Goal: Task Accomplishment & Management: Manage account settings

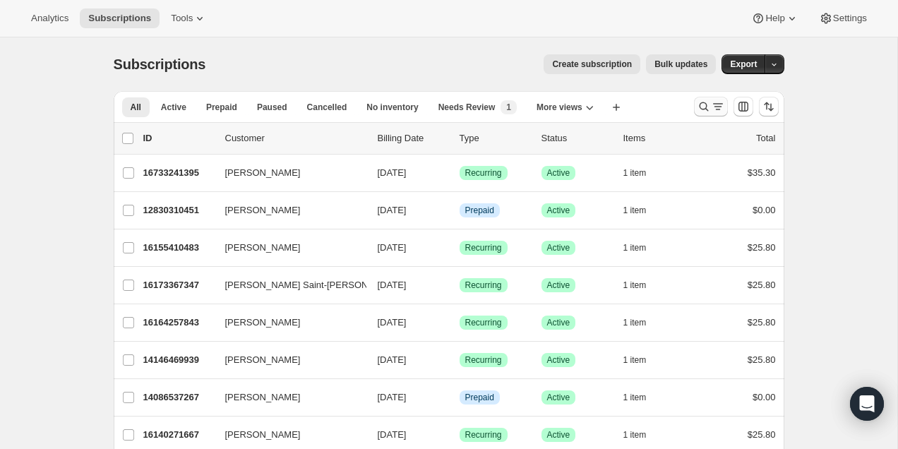
click at [705, 109] on icon "Search and filter results" at bounding box center [703, 106] width 9 height 9
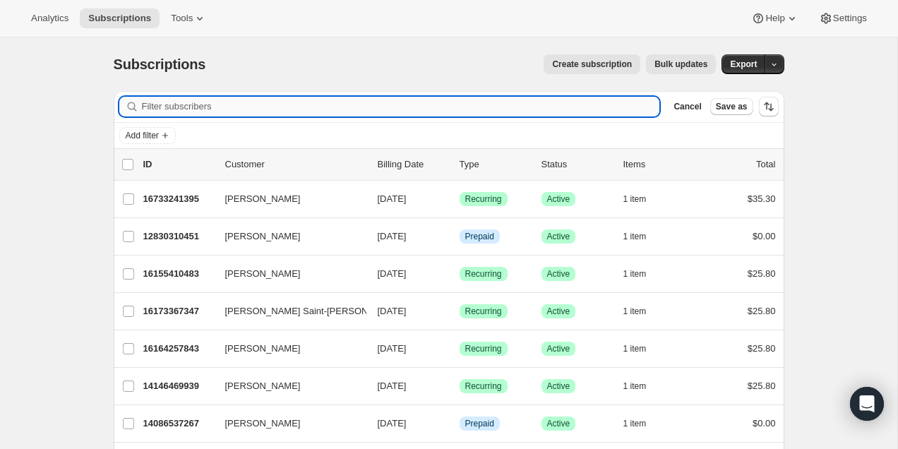
click at [616, 99] on input "Filter subscribers" at bounding box center [401, 107] width 518 height 20
paste input "[PERSON_NAME]"
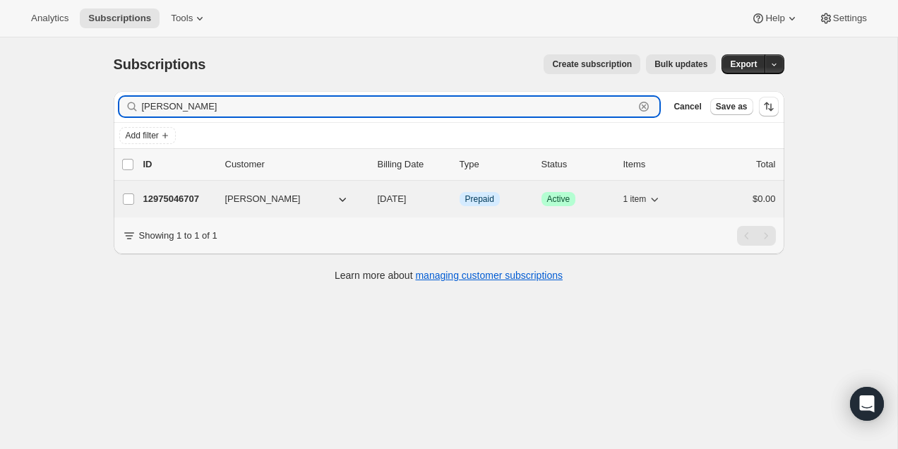
type input "[PERSON_NAME]"
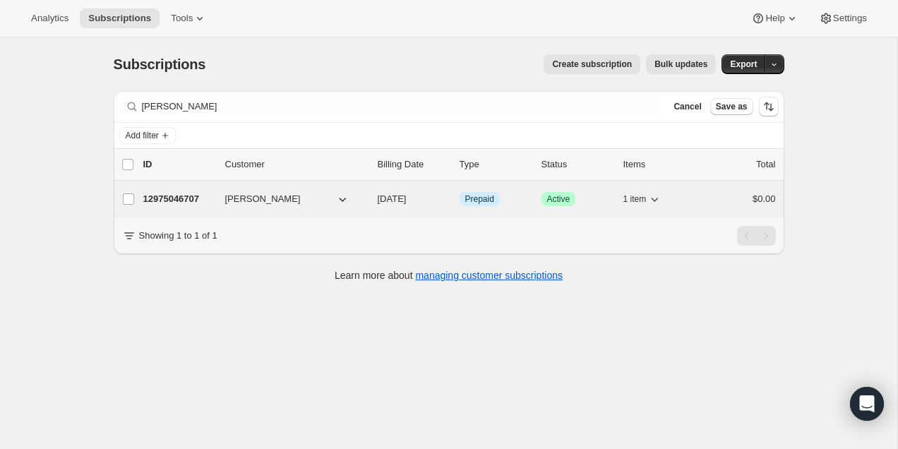
click at [176, 192] on p "12975046707" at bounding box center [178, 199] width 71 height 14
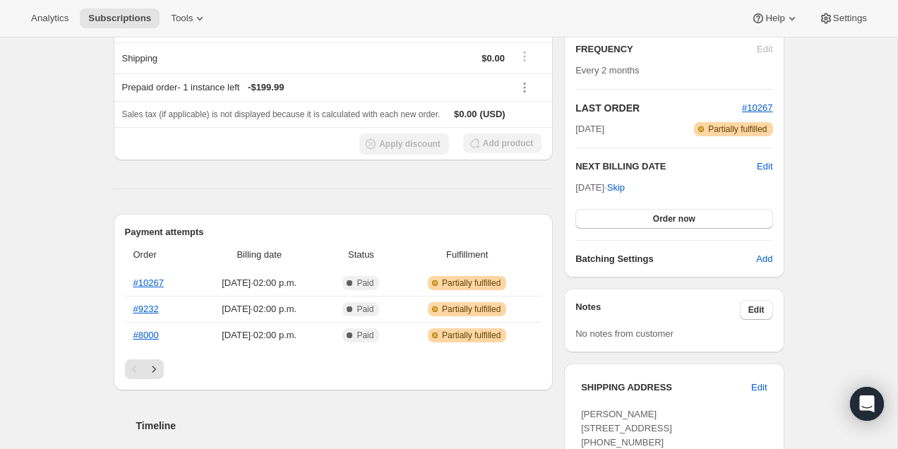
scroll to position [398, 0]
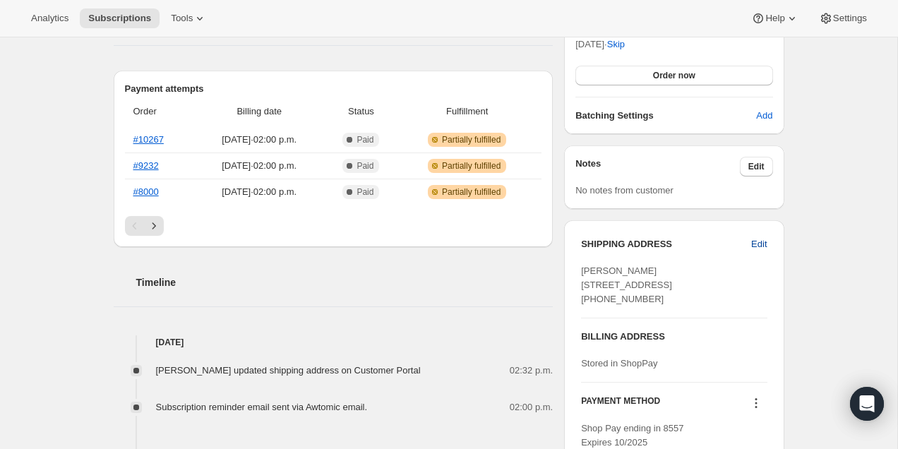
click at [762, 244] on span "Edit" at bounding box center [759, 244] width 16 height 14
select select "[GEOGRAPHIC_DATA]"
select select "NJ"
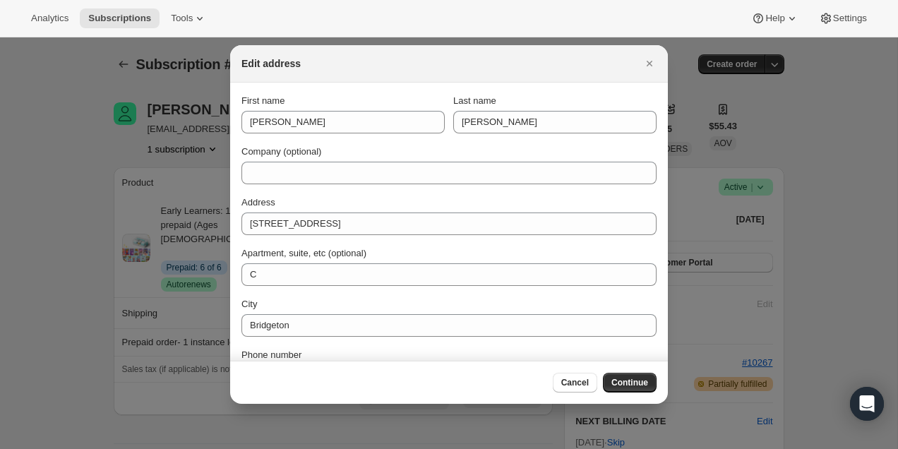
scroll to position [0, 0]
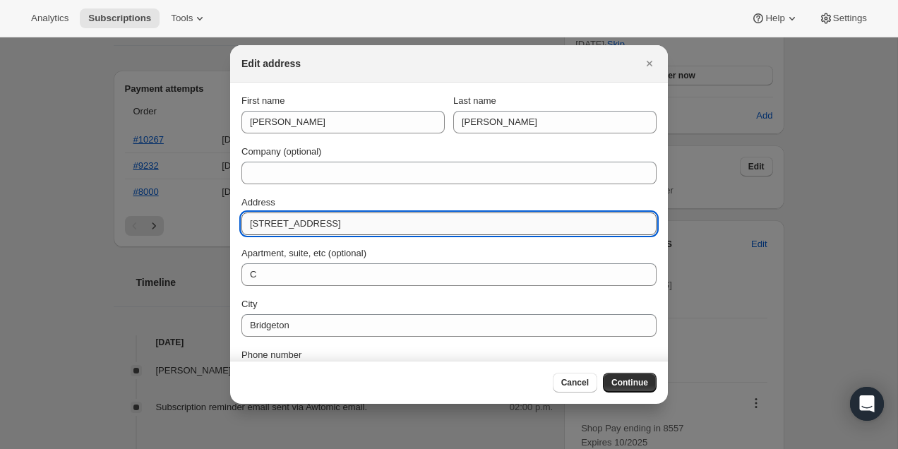
click at [294, 220] on input "[STREET_ADDRESS]" at bounding box center [448, 223] width 415 height 23
paste input "[GEOGRAPHIC_DATA] NJ 08302"
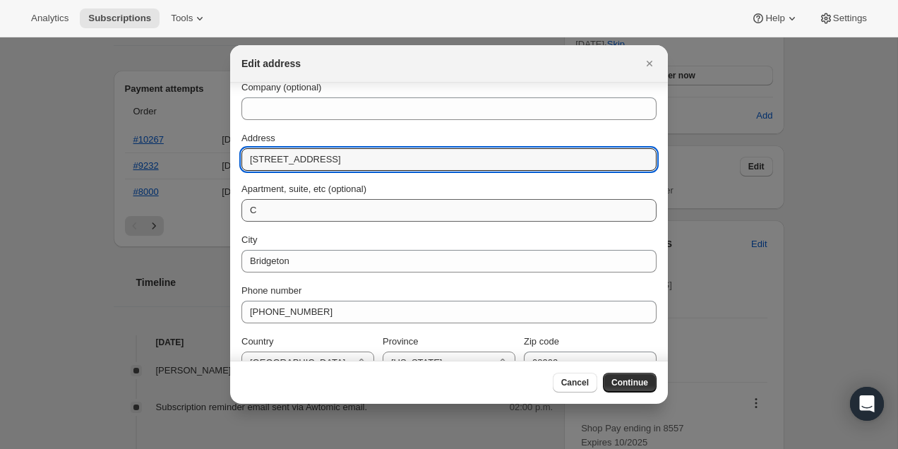
scroll to position [78, 0]
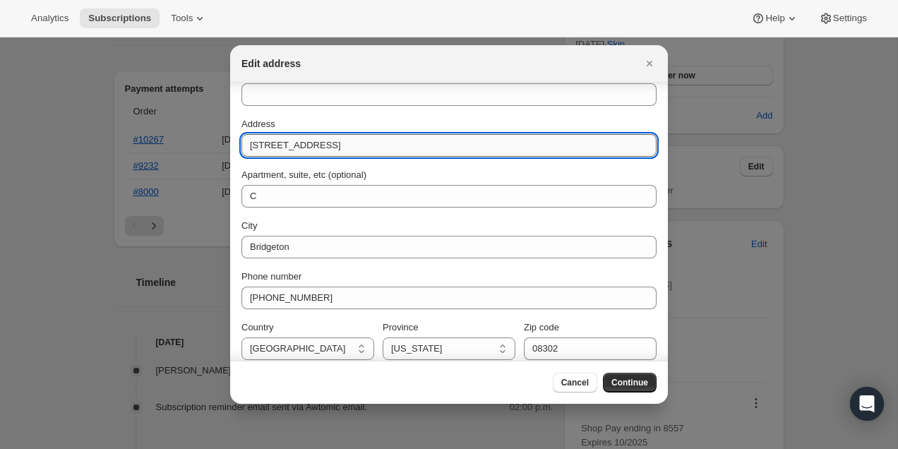
click at [436, 143] on input "[STREET_ADDRESS]" at bounding box center [448, 145] width 415 height 23
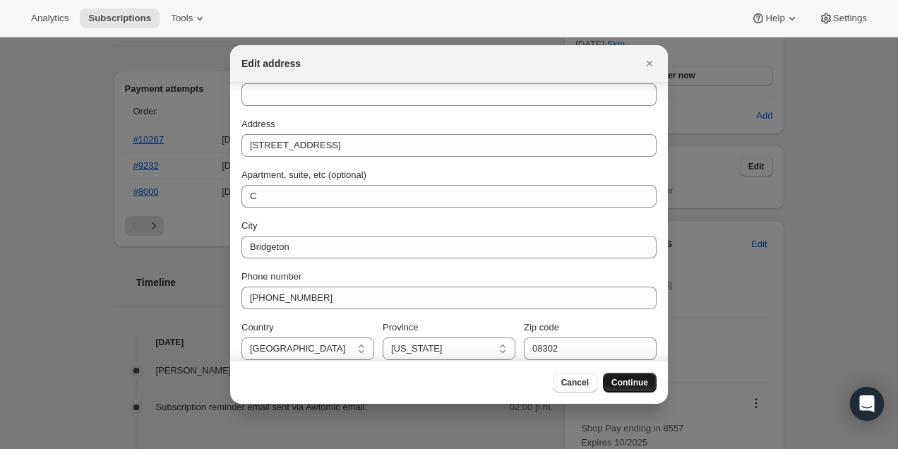
click at [641, 384] on span "Continue" at bounding box center [629, 382] width 37 height 11
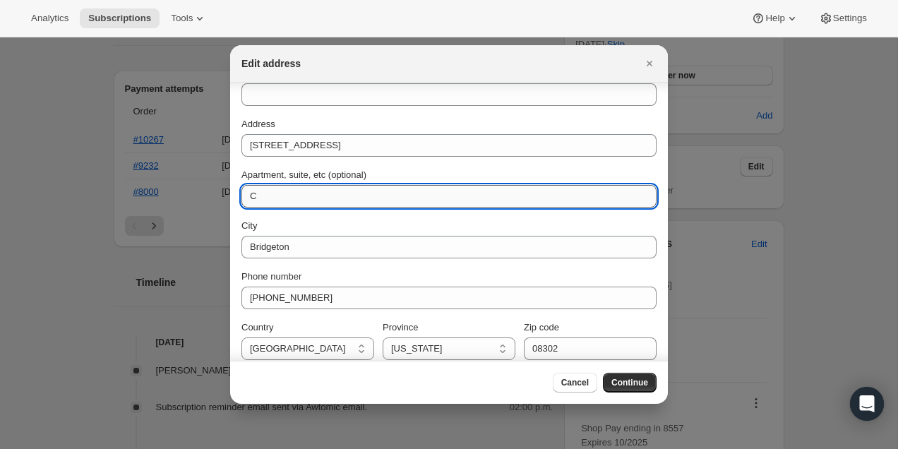
click at [336, 196] on input "C" at bounding box center [448, 196] width 415 height 23
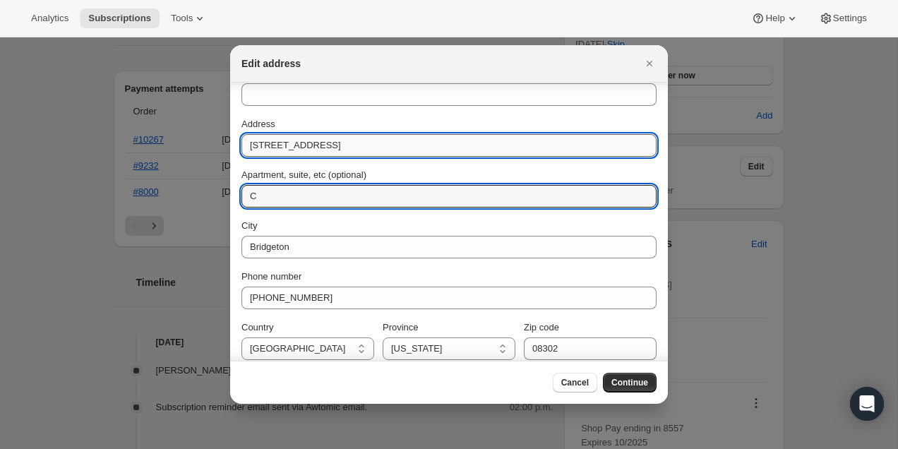
click at [397, 147] on input "[STREET_ADDRESS]" at bounding box center [448, 145] width 415 height 23
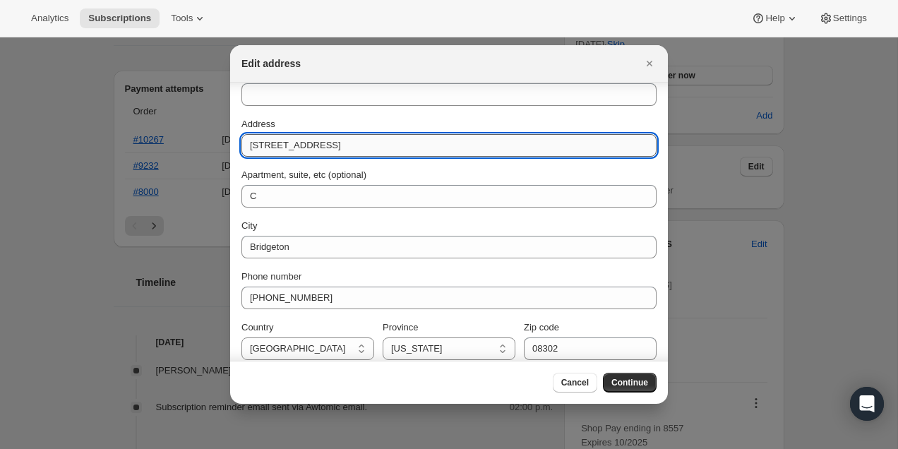
click at [405, 150] on input "[STREET_ADDRESS]" at bounding box center [448, 145] width 415 height 23
paste input ":rci:"
type input "[STREET_ADDRESS]"
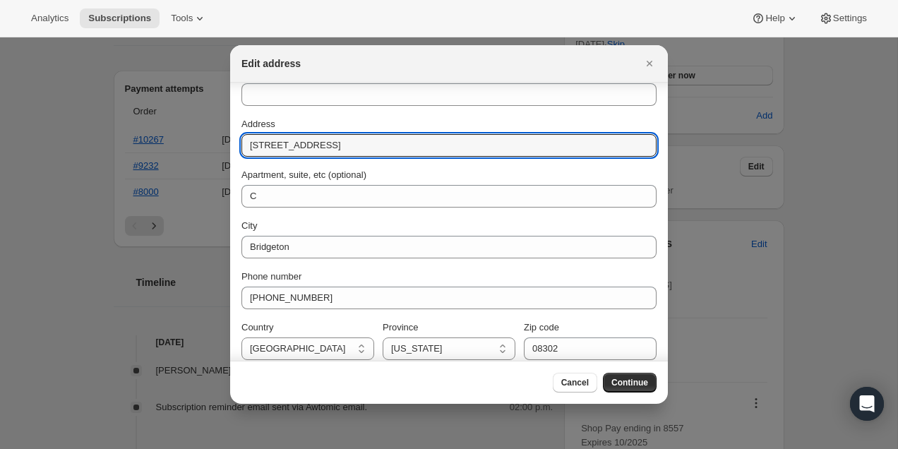
click at [386, 275] on div "Phone number" at bounding box center [448, 277] width 415 height 14
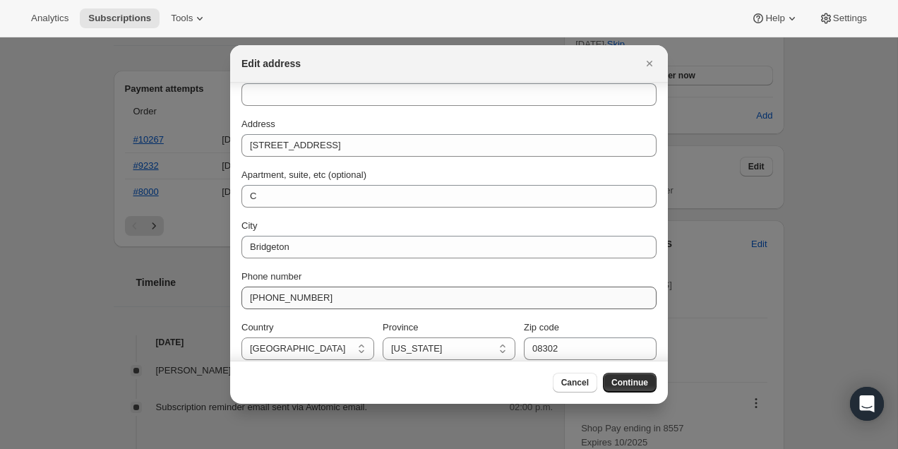
scroll to position [89, 0]
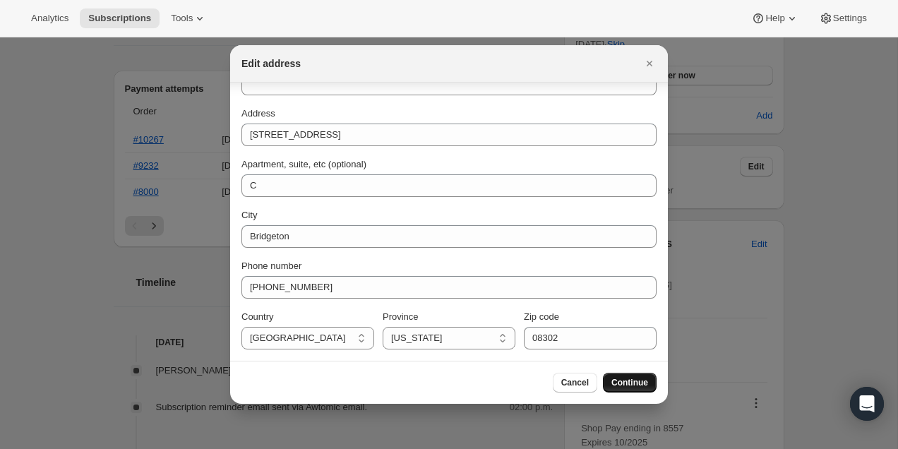
click at [628, 389] on button "Continue" at bounding box center [630, 383] width 54 height 20
click at [445, 209] on div "City" at bounding box center [448, 215] width 415 height 14
click at [448, 198] on div "First name [PERSON_NAME] Last name [PERSON_NAME] Company (optional) Address 168…" at bounding box center [448, 177] width 415 height 345
click at [636, 383] on span "Continue" at bounding box center [629, 382] width 37 height 11
click at [651, 62] on icon "Close" at bounding box center [650, 64] width 6 height 6
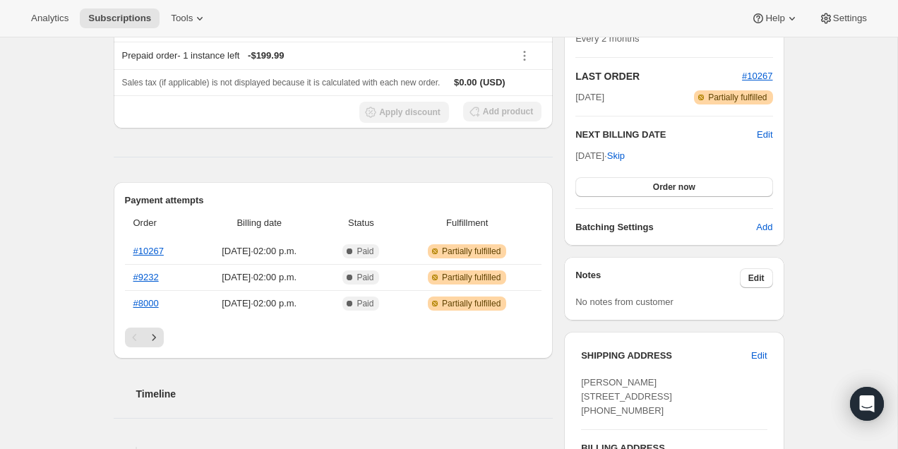
scroll to position [0, 0]
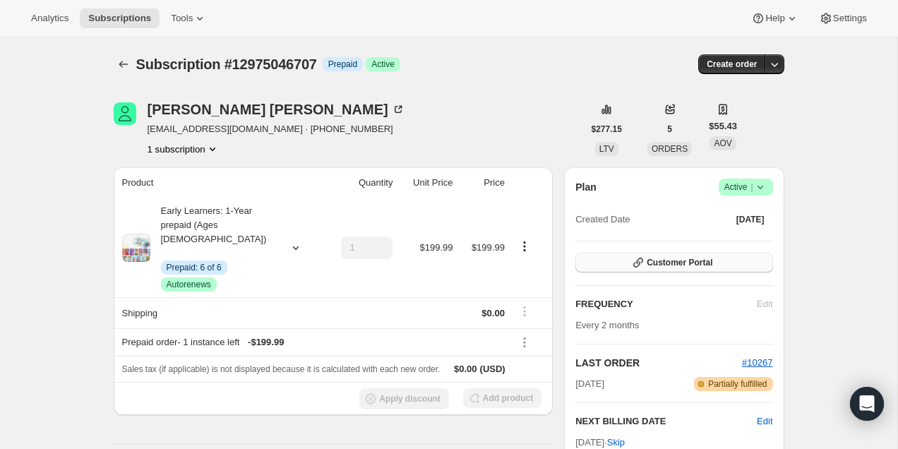
click at [641, 256] on icon "button" at bounding box center [638, 263] width 14 height 14
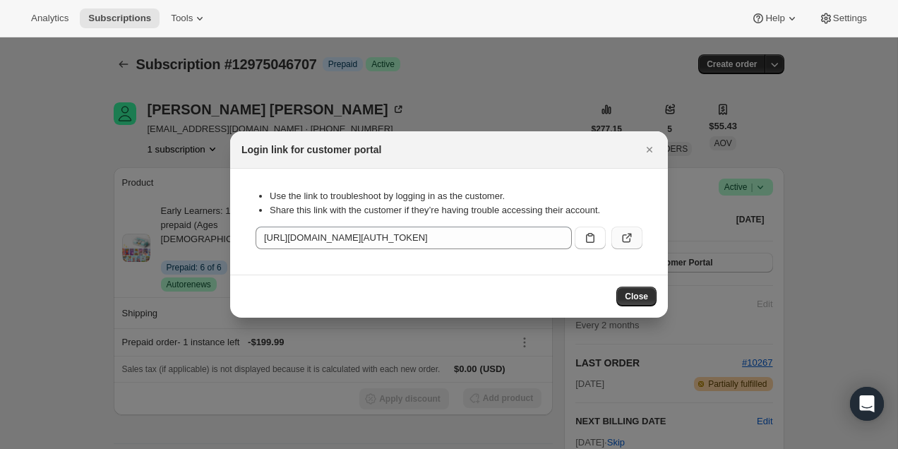
click at [625, 232] on icon ":rcd:" at bounding box center [627, 238] width 14 height 14
click at [655, 149] on icon "Close" at bounding box center [649, 150] width 14 height 14
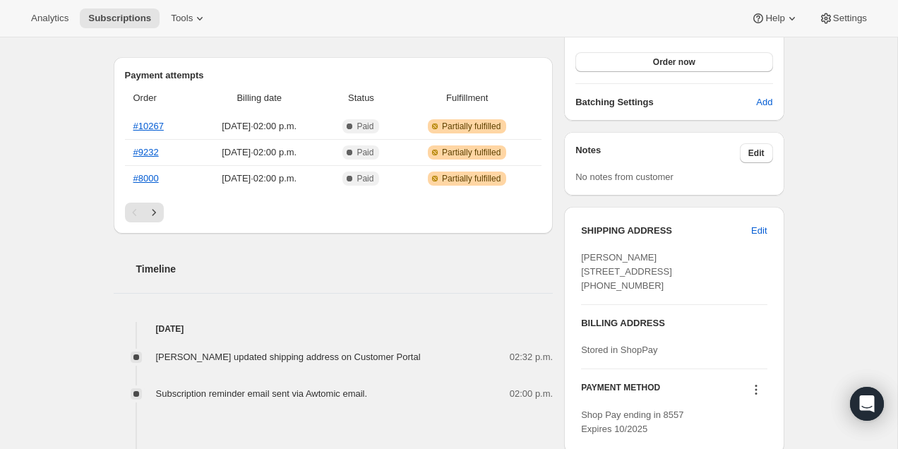
scroll to position [410, 0]
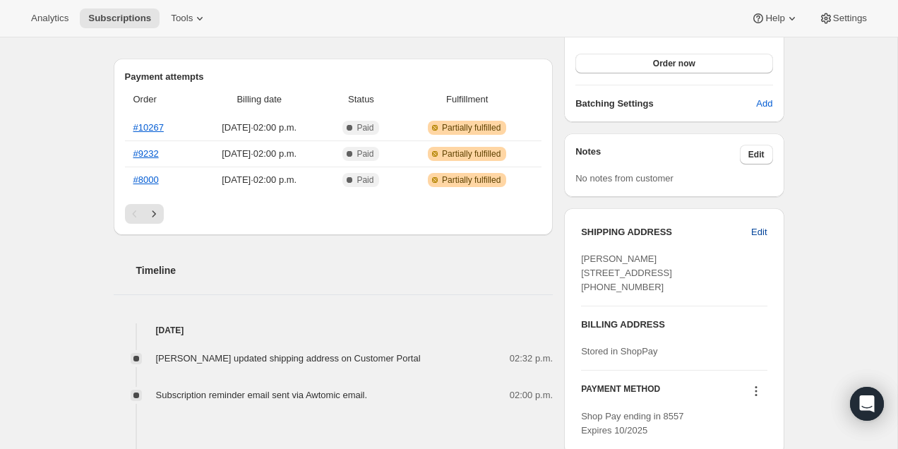
click at [765, 236] on span "Edit" at bounding box center [759, 232] width 16 height 14
select select "[GEOGRAPHIC_DATA]"
select select "NJ"
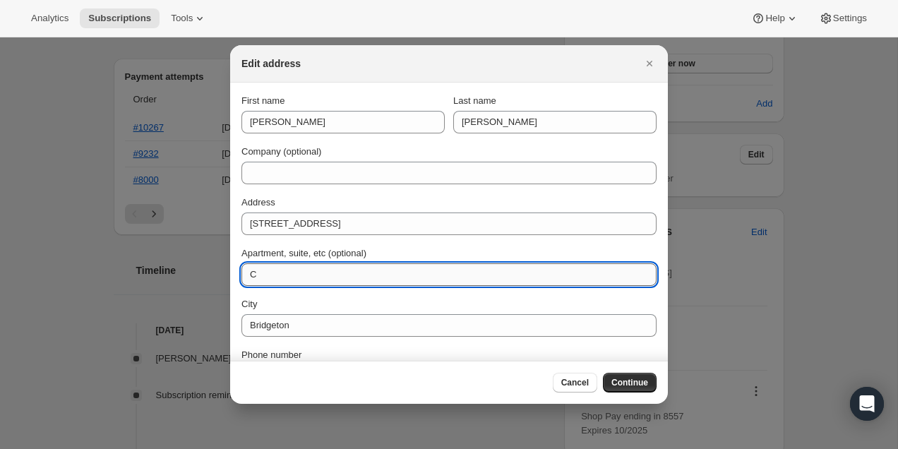
click at [286, 279] on input "C" at bounding box center [448, 274] width 415 height 23
click at [628, 382] on span "Continue" at bounding box center [629, 382] width 37 height 11
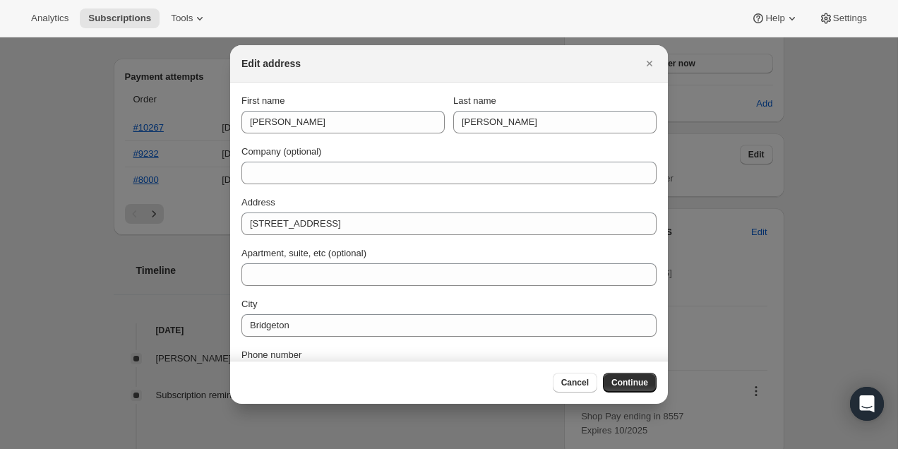
click at [628, 381] on span "Continue" at bounding box center [629, 382] width 37 height 11
click at [643, 66] on icon "Close" at bounding box center [649, 63] width 14 height 14
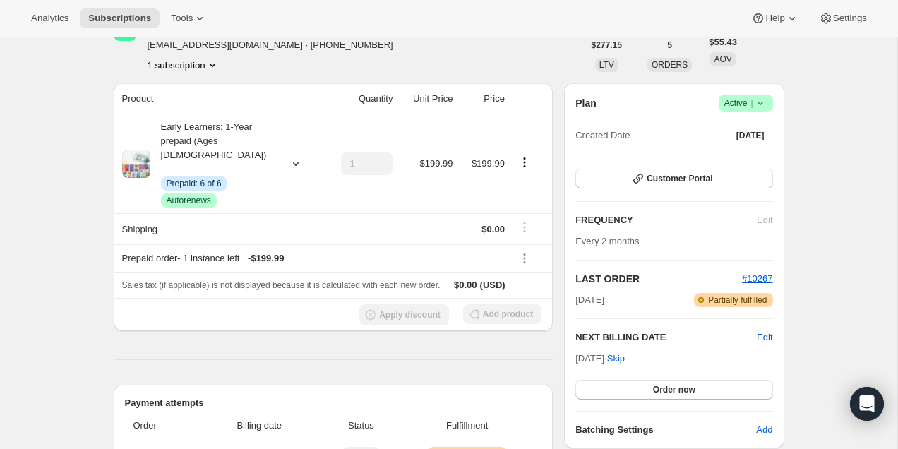
scroll to position [19, 0]
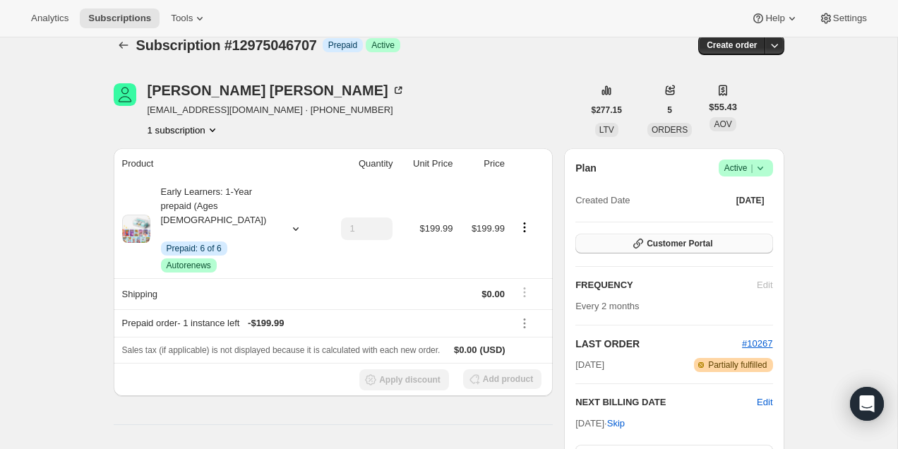
click at [663, 243] on span "Customer Portal" at bounding box center [680, 243] width 66 height 11
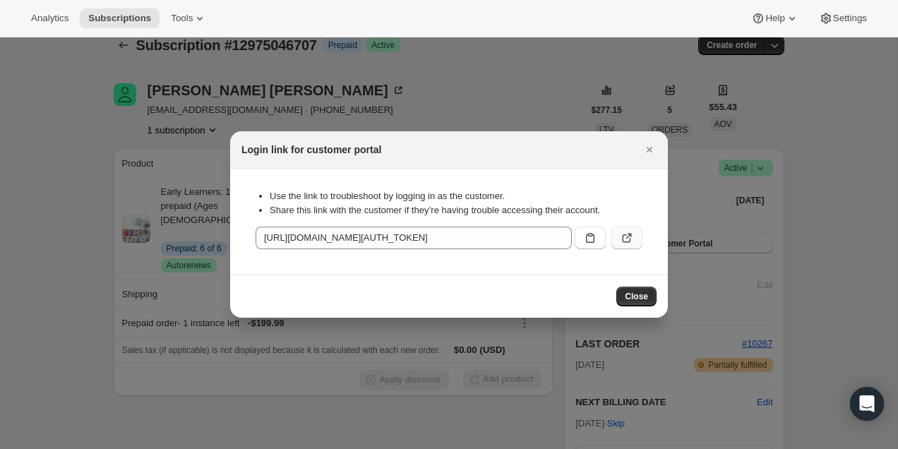
click at [628, 228] on button ":rcd:" at bounding box center [626, 238] width 31 height 23
click at [654, 157] on button "Close" at bounding box center [650, 150] width 20 height 20
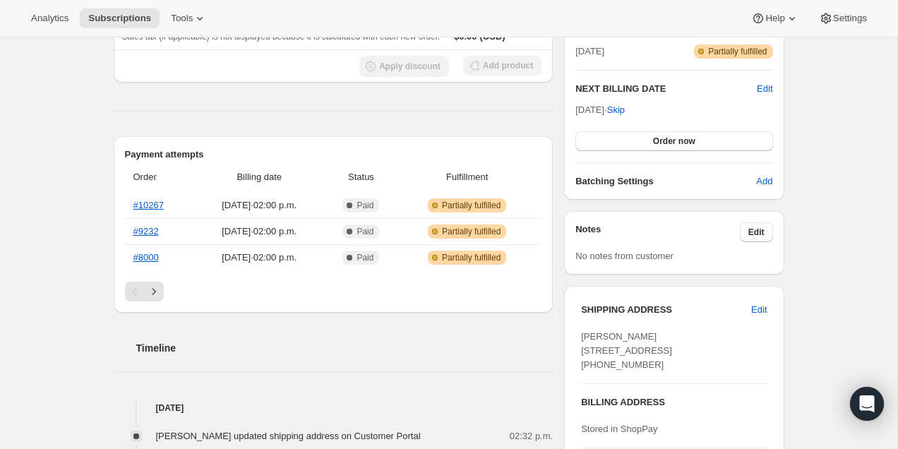
scroll to position [330, 0]
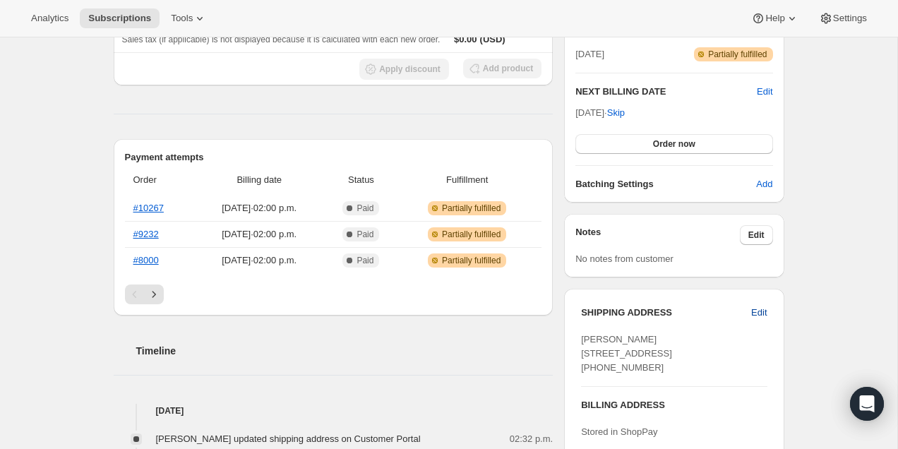
click at [754, 312] on span "Edit" at bounding box center [759, 313] width 16 height 14
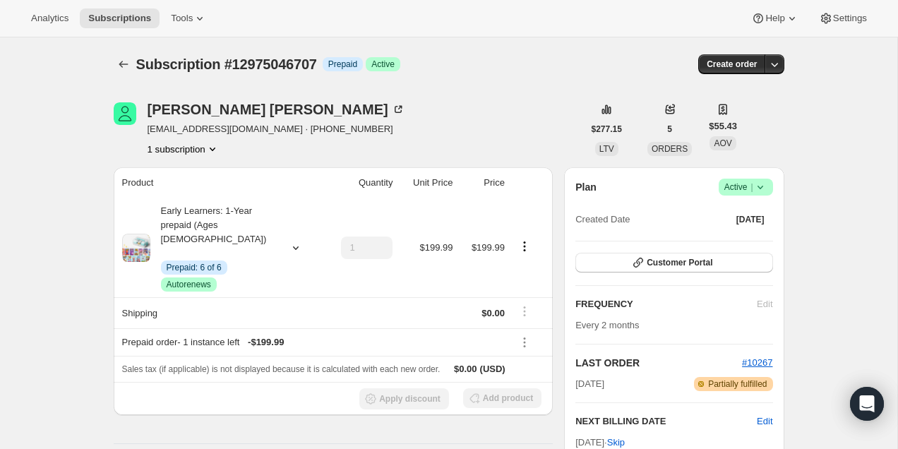
select select "[GEOGRAPHIC_DATA]"
select select "NJ"
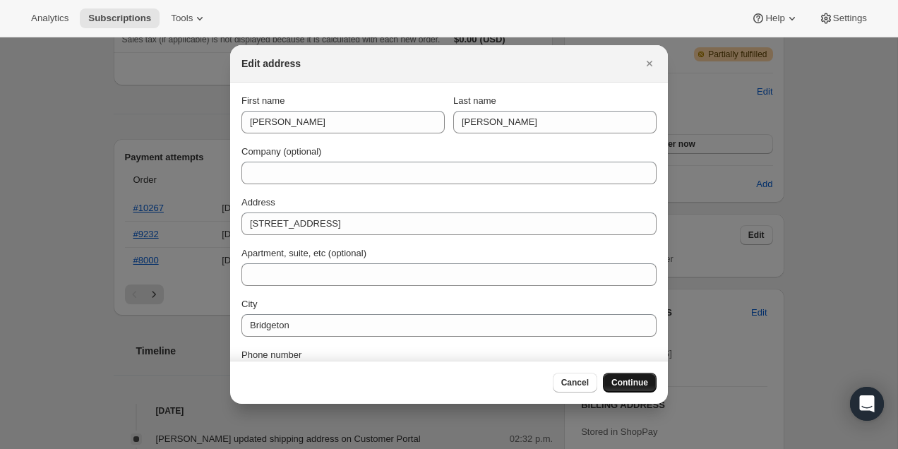
click at [647, 390] on button "Continue" at bounding box center [630, 383] width 54 height 20
click at [643, 385] on span "Continue" at bounding box center [629, 382] width 37 height 11
click at [655, 65] on icon "Close" at bounding box center [649, 63] width 14 height 14
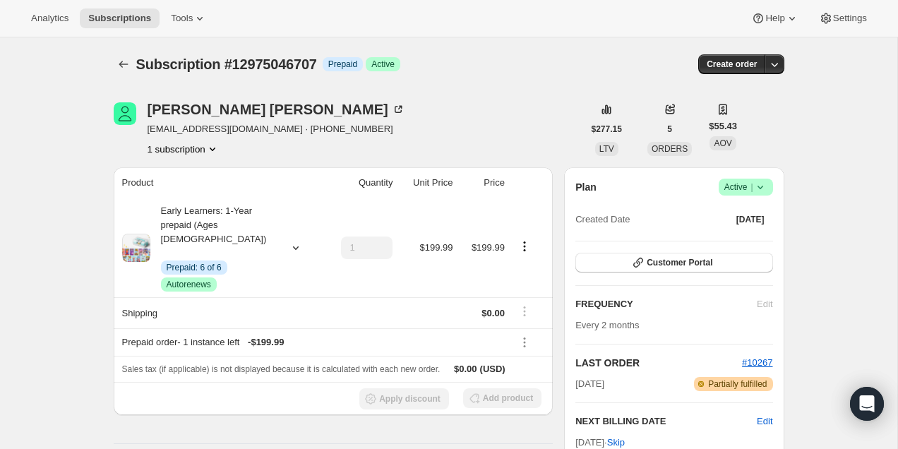
scroll to position [330, 0]
